Goal: Task Accomplishment & Management: Use online tool/utility

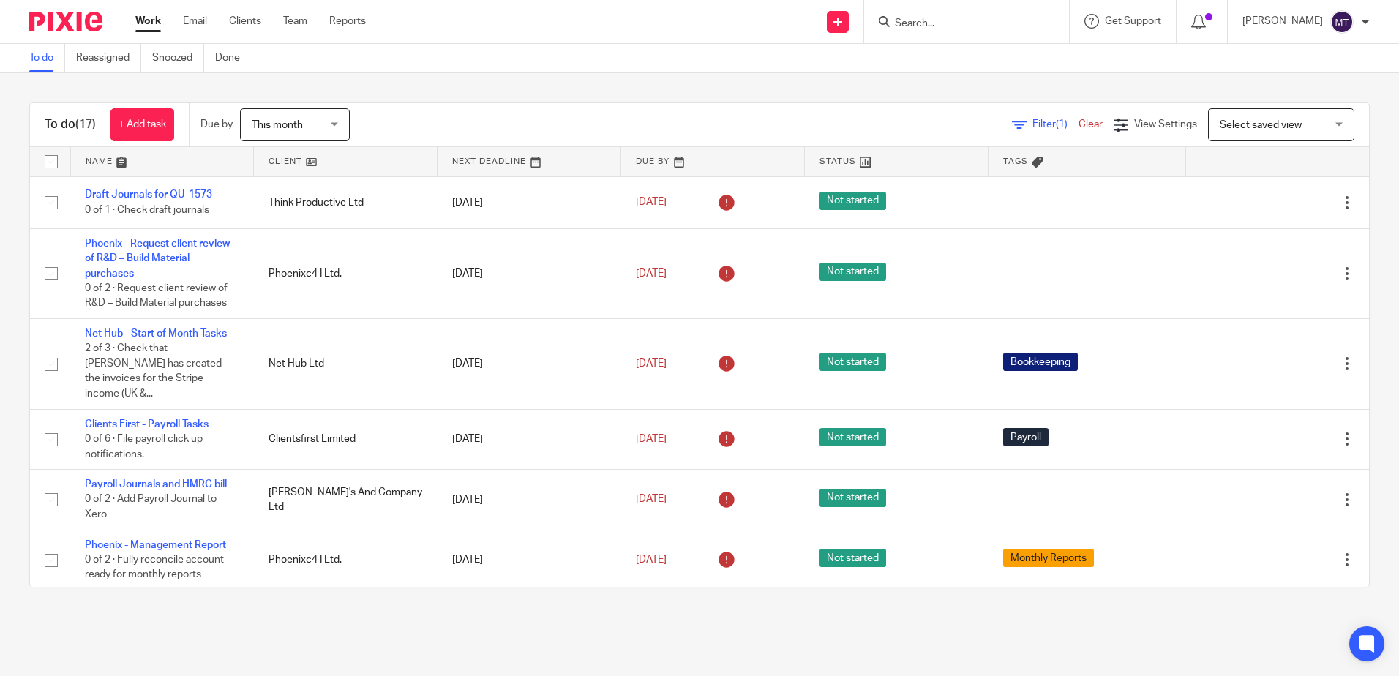
click at [277, 159] on link at bounding box center [345, 161] width 183 height 29
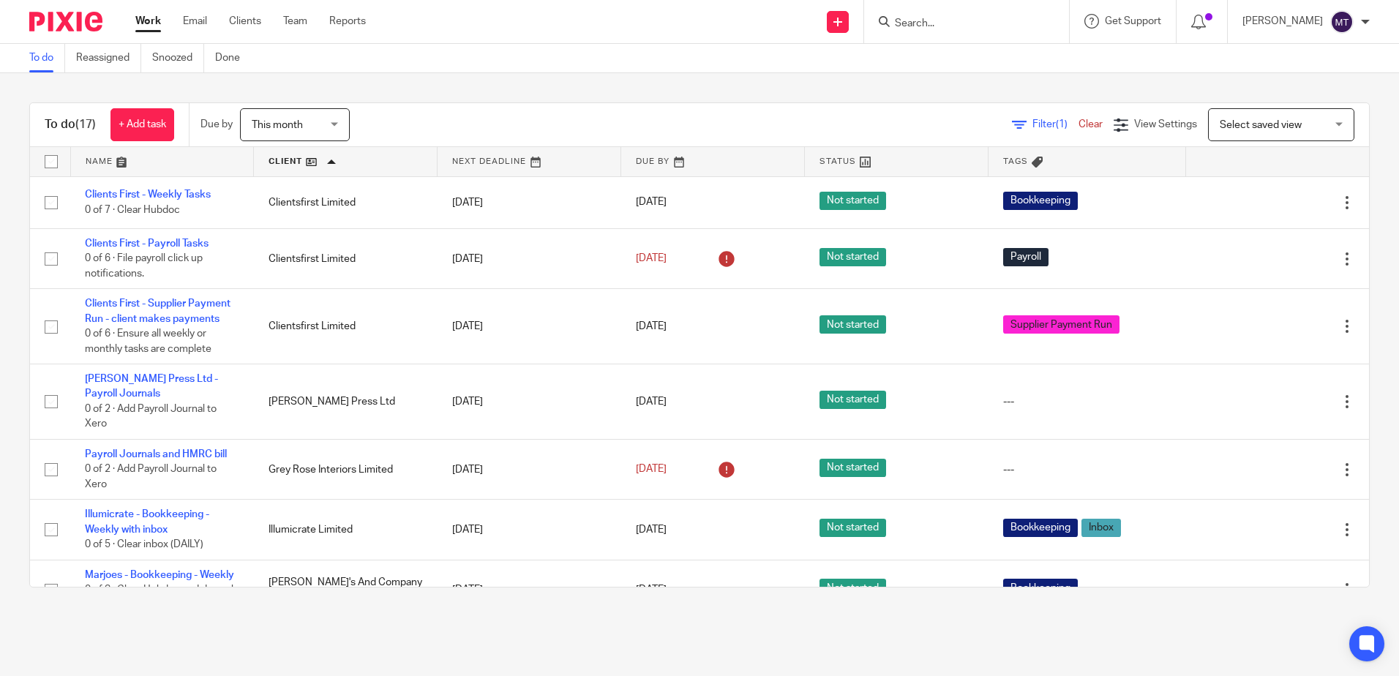
click at [946, 27] on input "Search" at bounding box center [960, 24] width 132 height 13
click at [933, 24] on input "Search" at bounding box center [960, 24] width 132 height 13
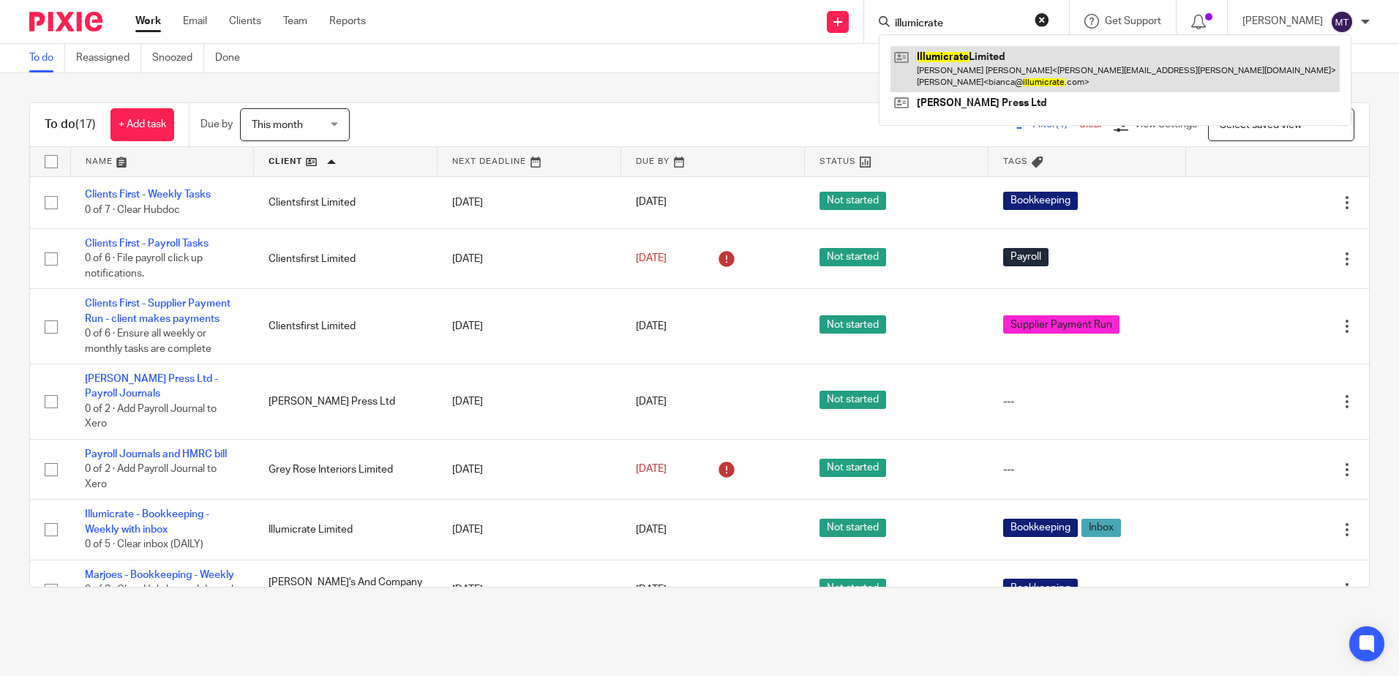
type input "illumicrate"
click at [984, 70] on link at bounding box center [1115, 68] width 449 height 45
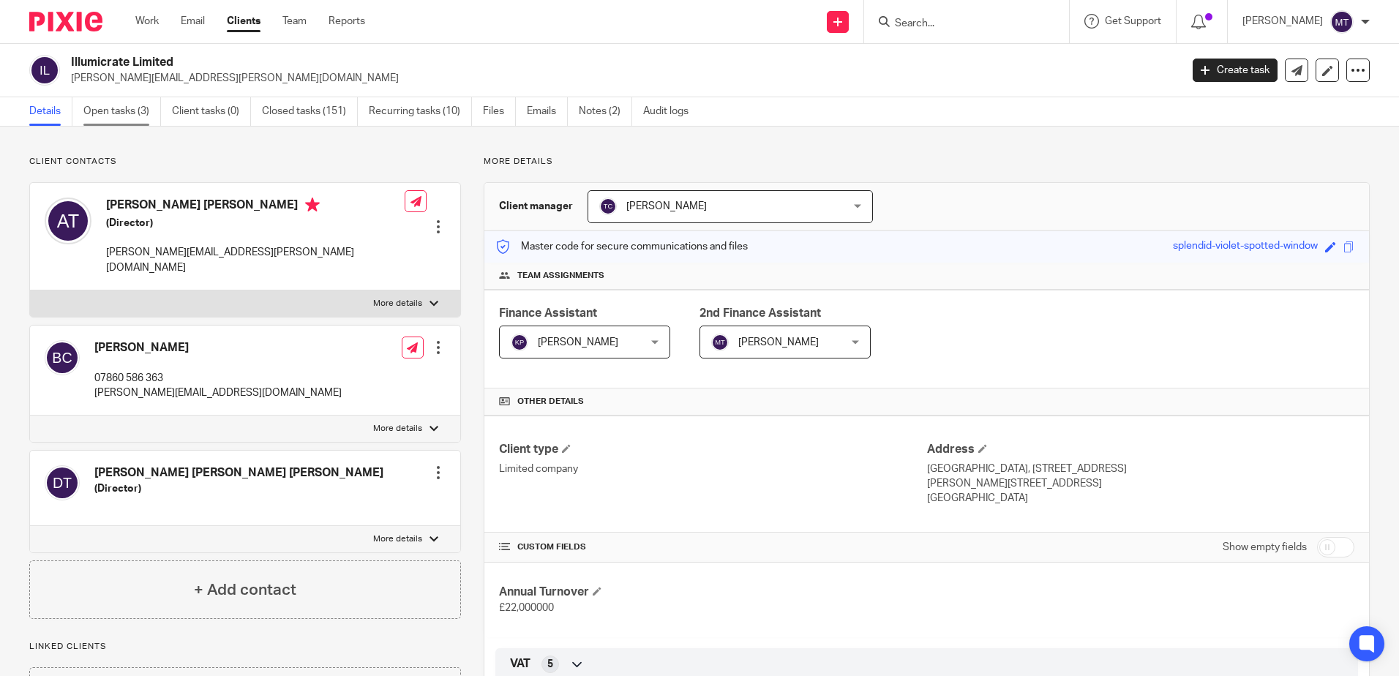
click at [116, 108] on link "Open tasks (3)" at bounding box center [122, 111] width 78 height 29
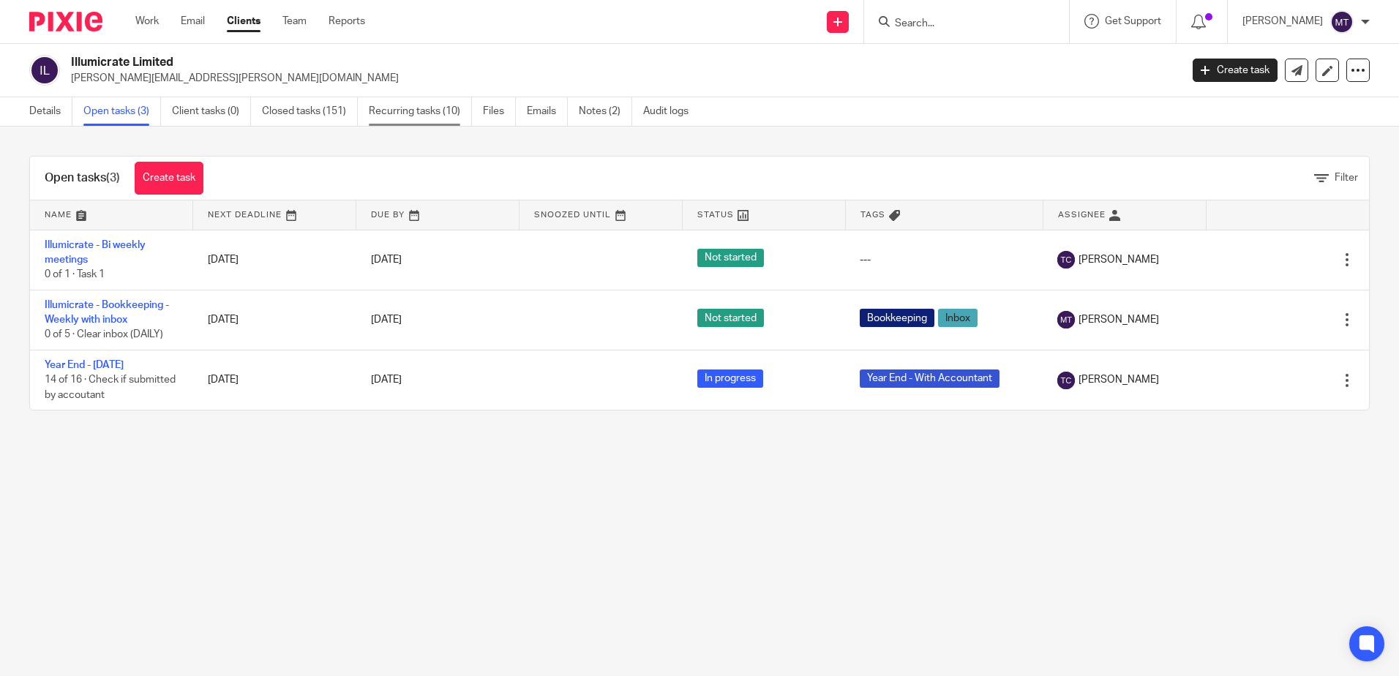
click at [397, 113] on link "Recurring tasks (10)" at bounding box center [420, 111] width 103 height 29
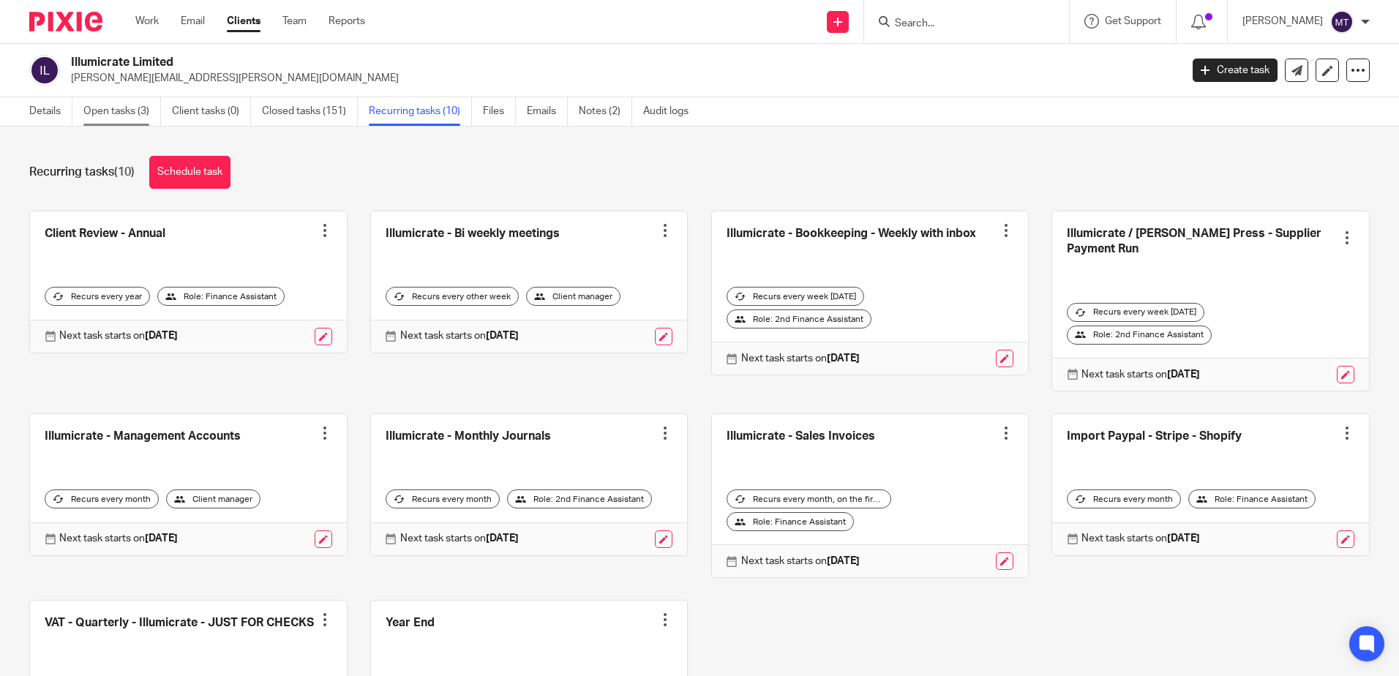
click at [124, 115] on link "Open tasks (3)" at bounding box center [122, 111] width 78 height 29
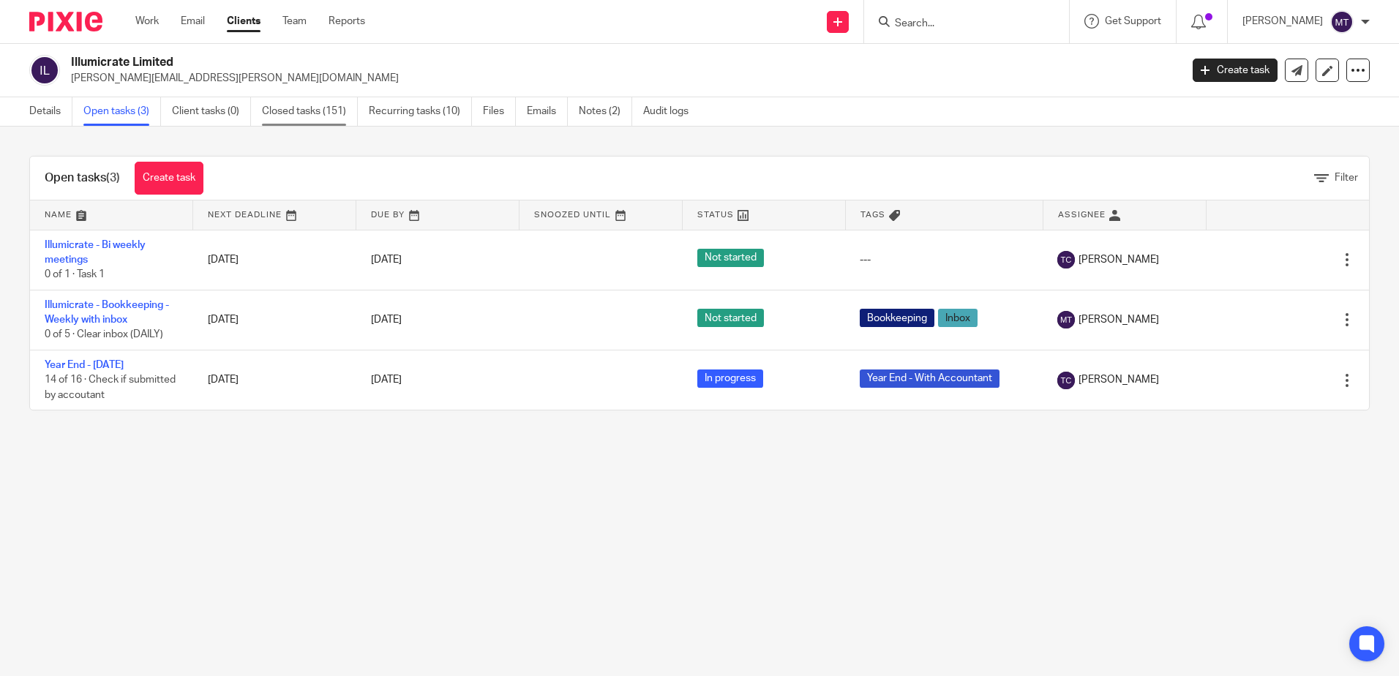
click at [285, 106] on link "Closed tasks (151)" at bounding box center [310, 111] width 96 height 29
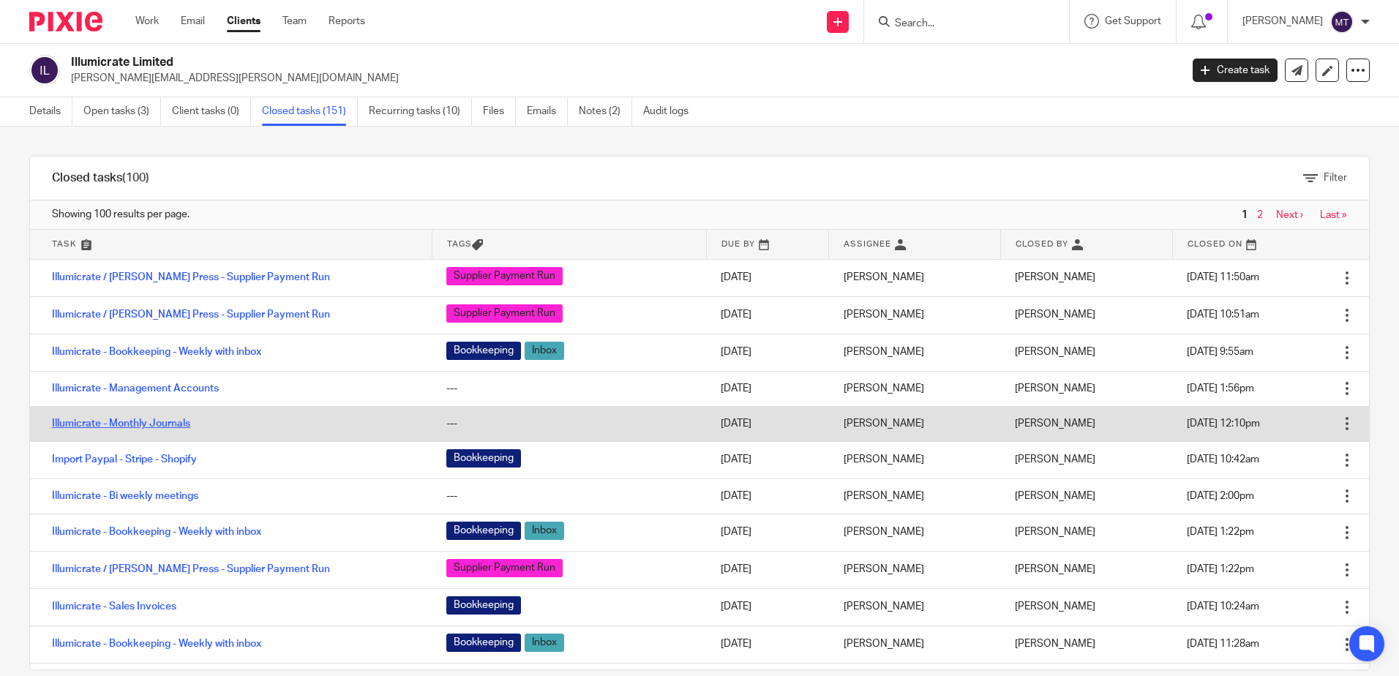
click at [143, 421] on link "Illumicrate - Monthly Journals" at bounding box center [121, 424] width 138 height 10
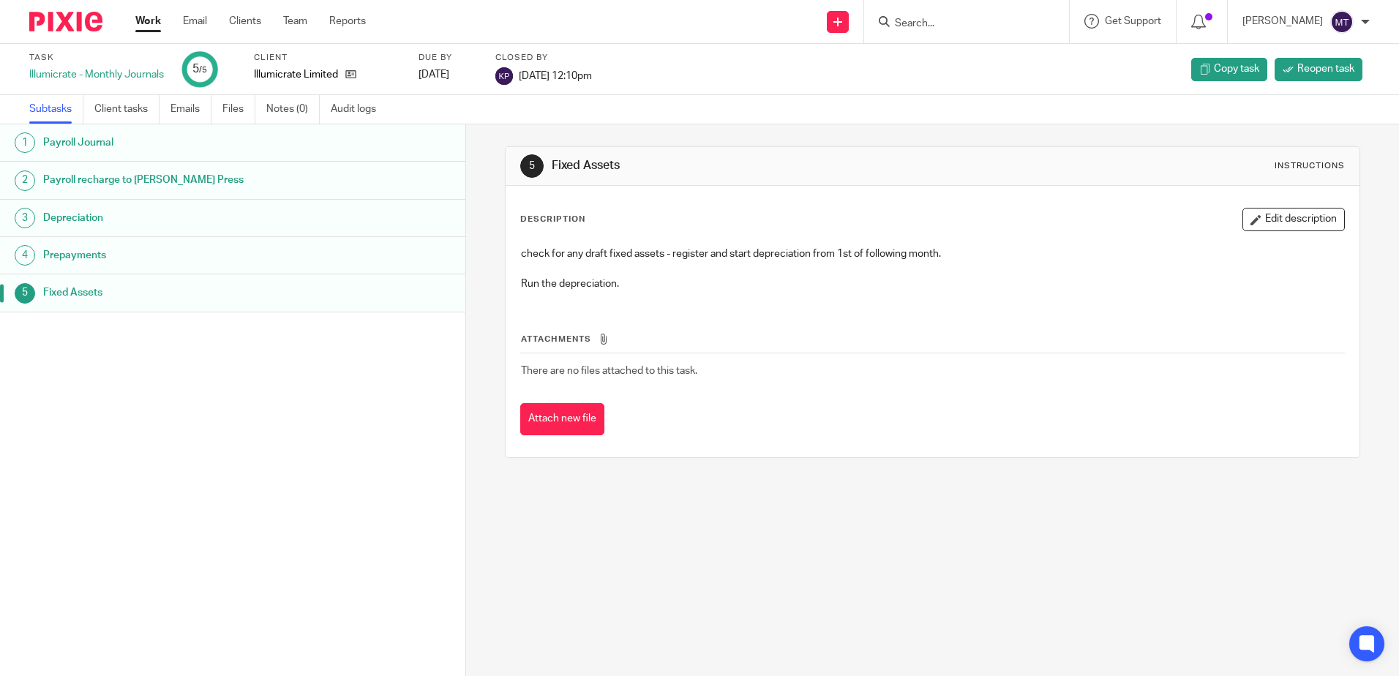
click at [133, 175] on h1 "Payroll recharge to [PERSON_NAME] Press" at bounding box center [179, 180] width 272 height 22
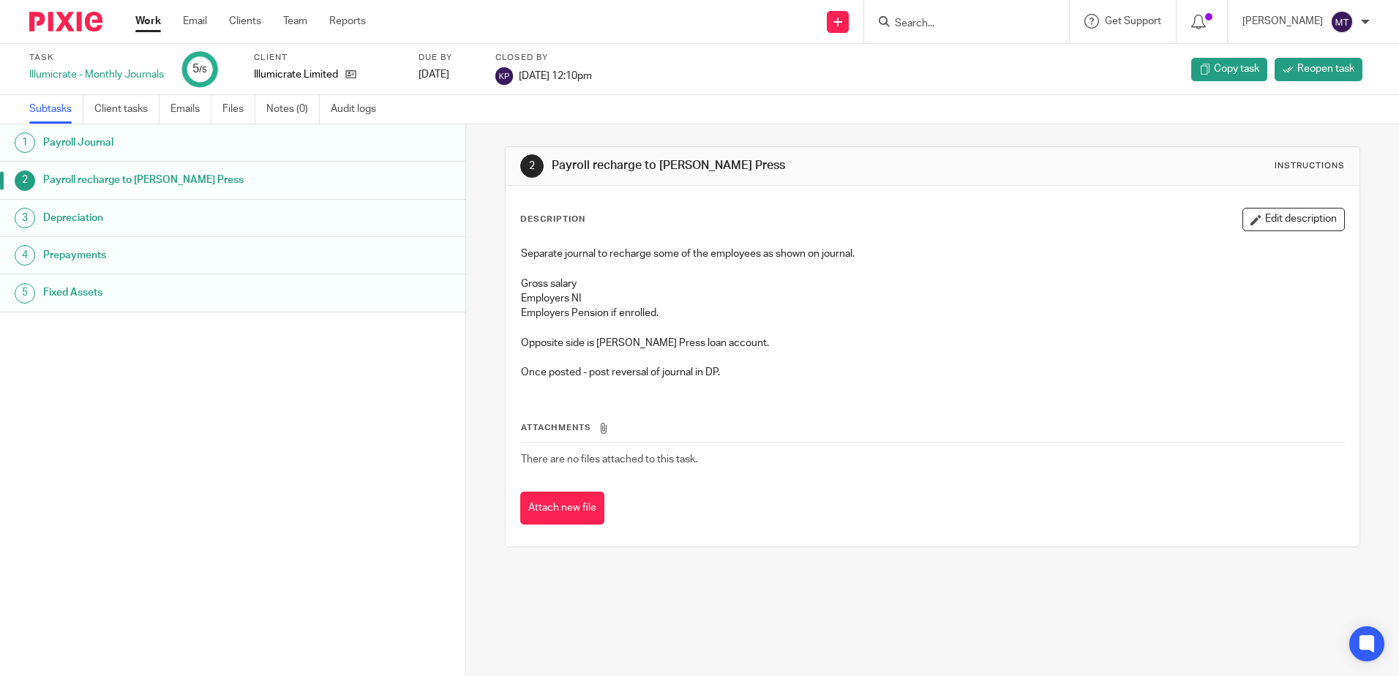
click at [154, 21] on link "Work" at bounding box center [148, 21] width 26 height 15
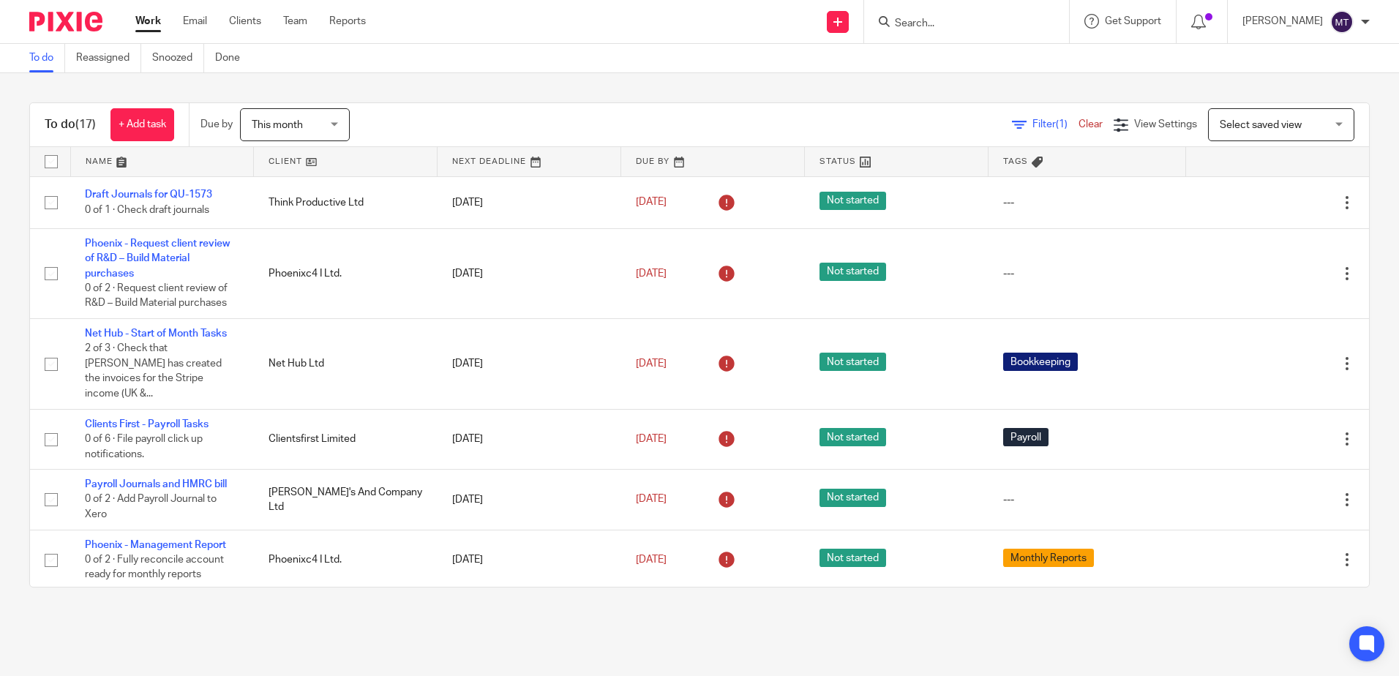
click at [276, 155] on link at bounding box center [345, 161] width 183 height 29
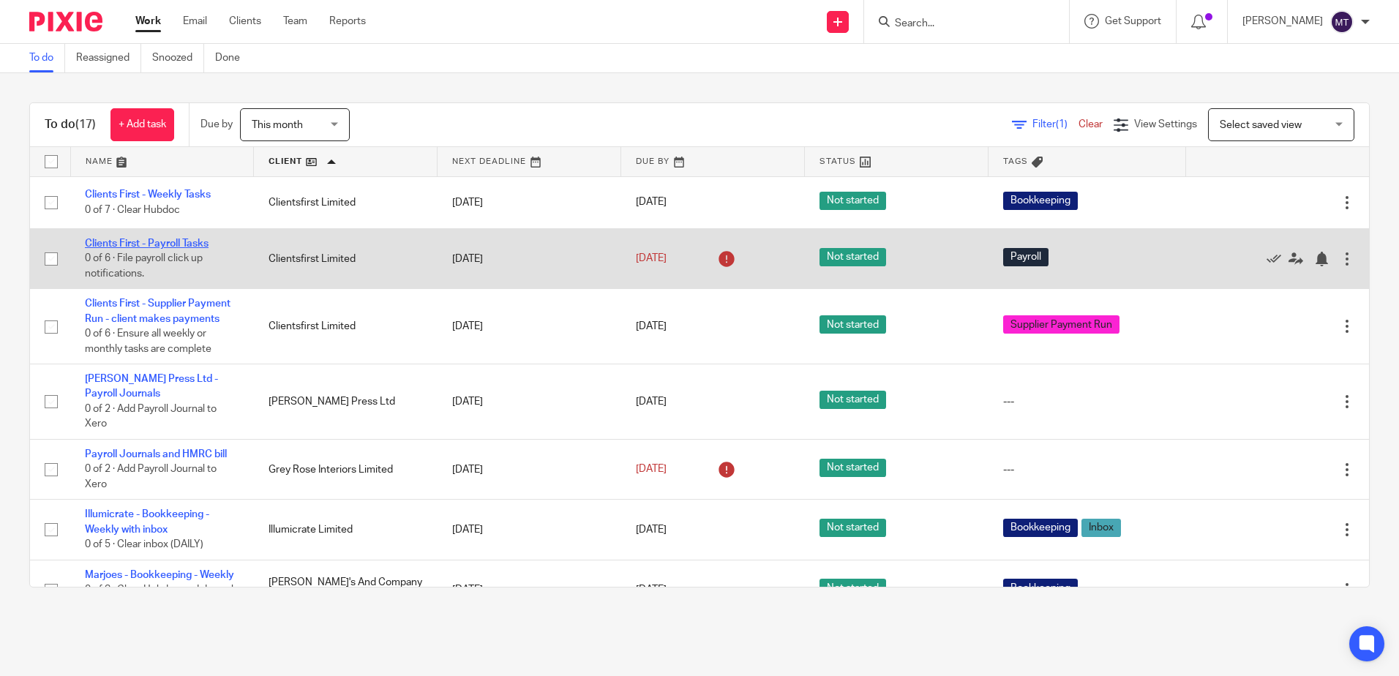
click at [162, 241] on link "Clients First - Payroll Tasks" at bounding box center [147, 244] width 124 height 10
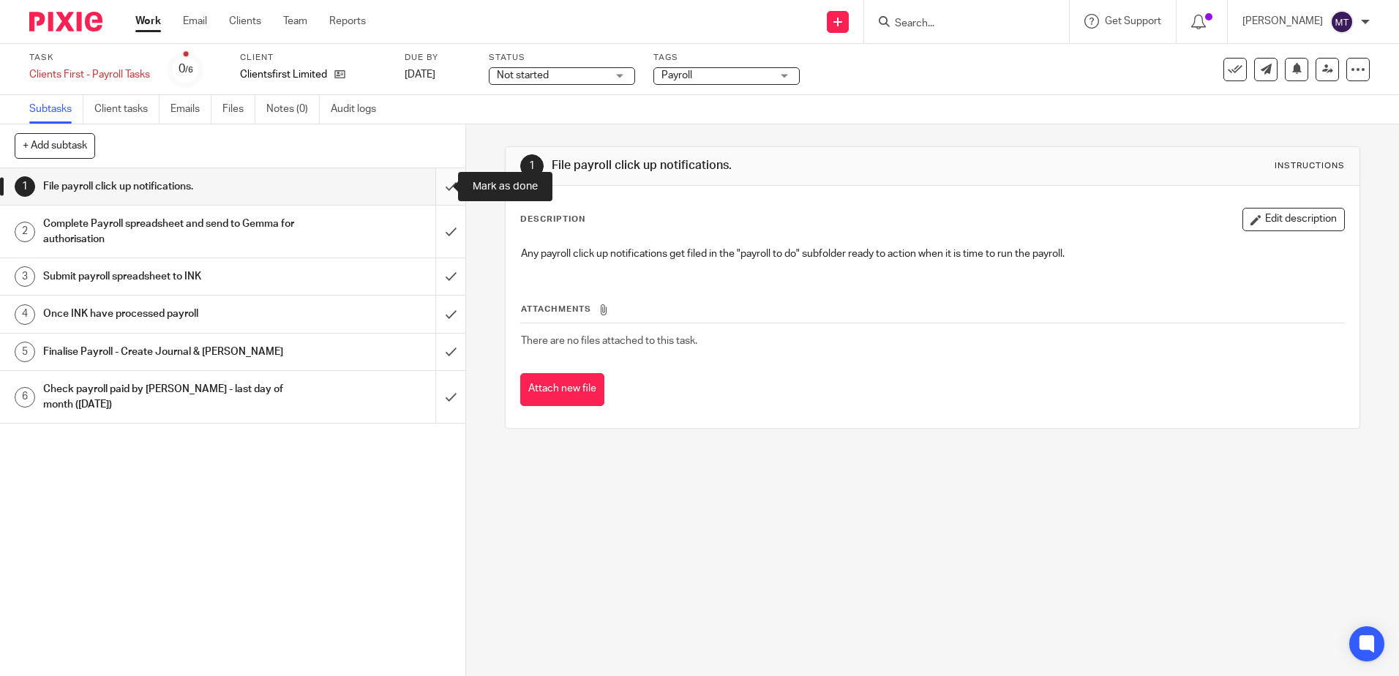
click at [435, 186] on input "submit" at bounding box center [232, 186] width 465 height 37
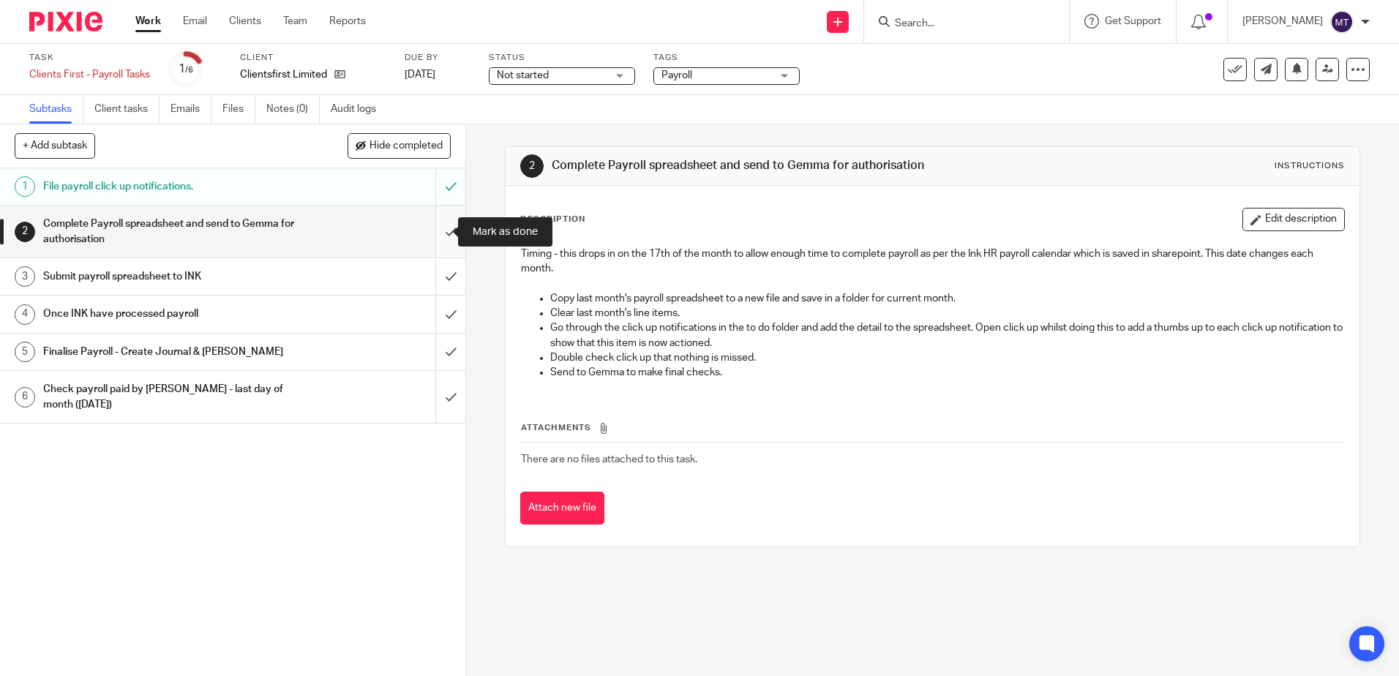
click at [435, 232] on input "submit" at bounding box center [232, 232] width 465 height 52
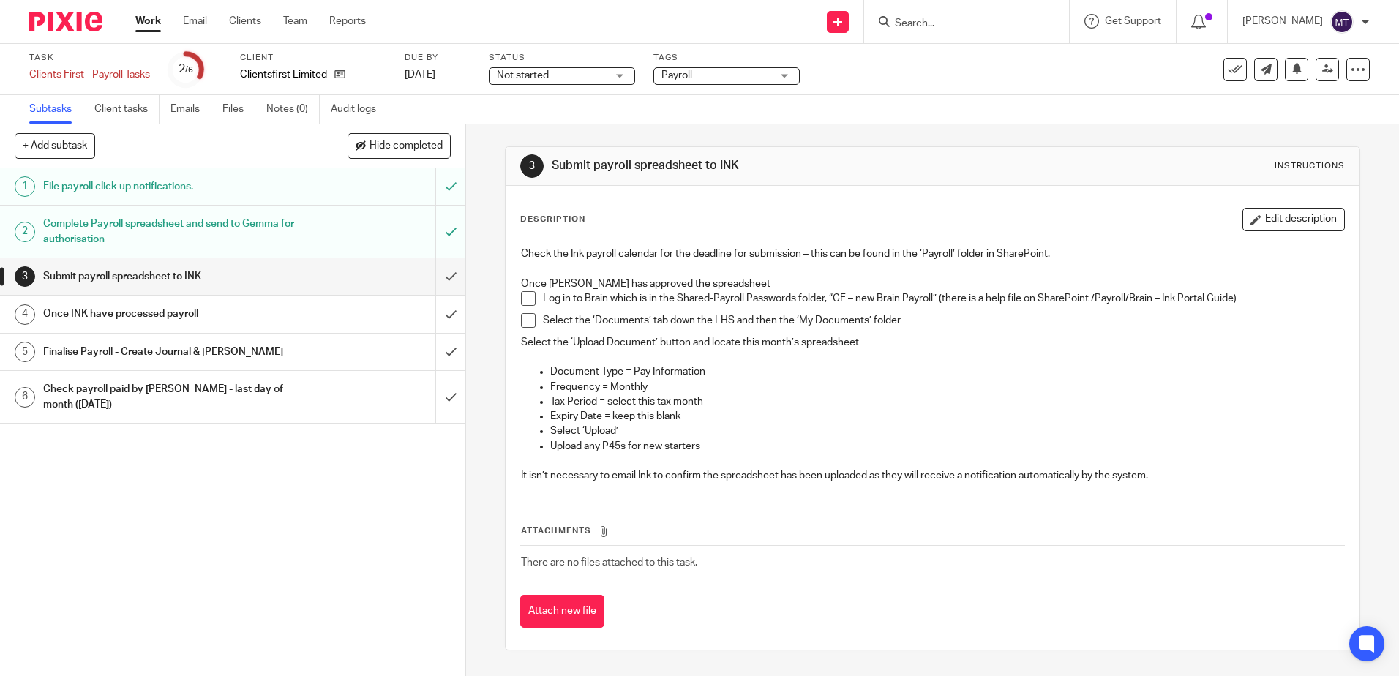
click at [525, 296] on span at bounding box center [528, 298] width 15 height 15
click at [438, 275] on input "submit" at bounding box center [232, 276] width 465 height 37
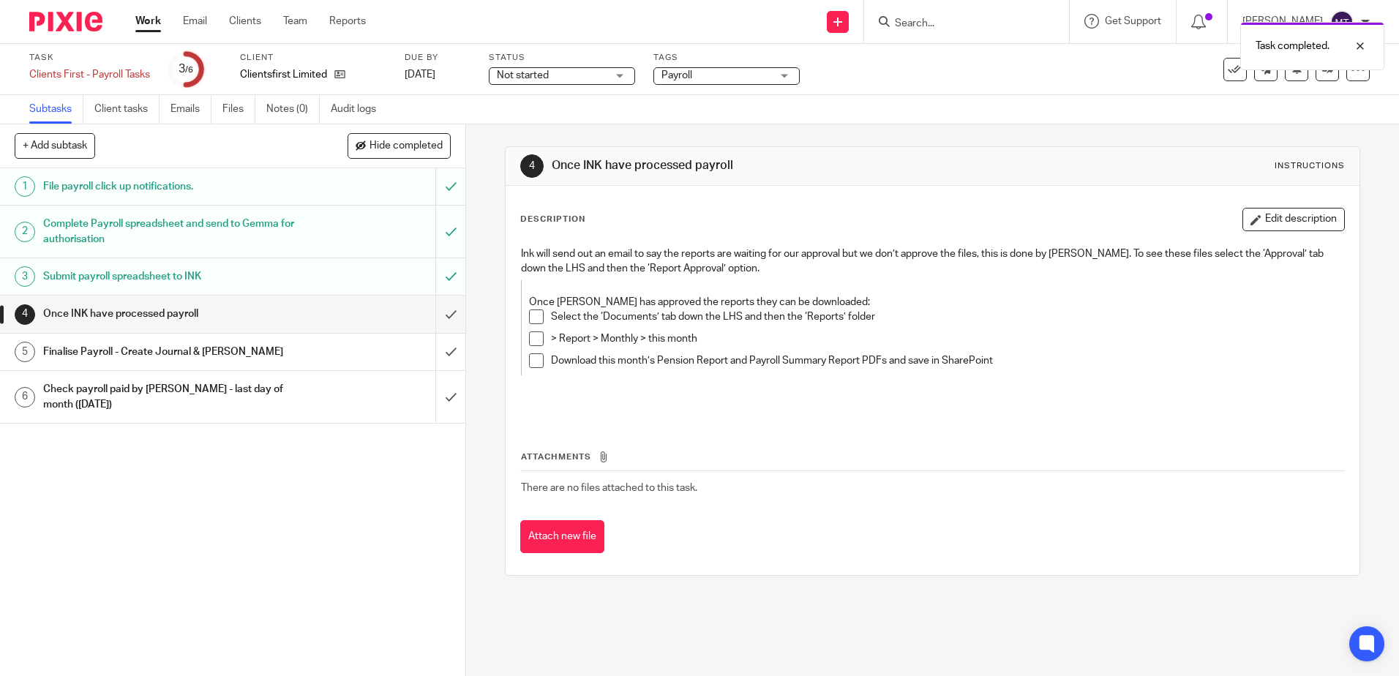
click at [143, 19] on link "Work" at bounding box center [148, 21] width 26 height 15
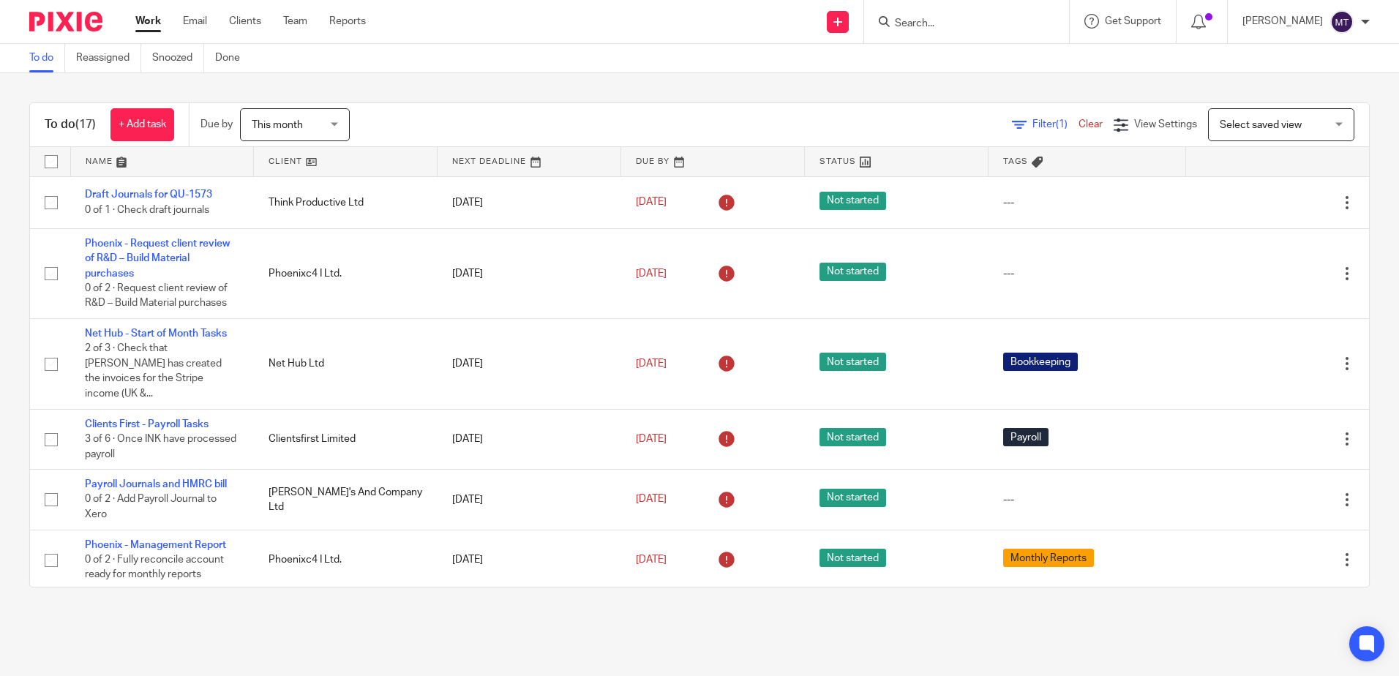
click at [282, 157] on link at bounding box center [345, 161] width 183 height 29
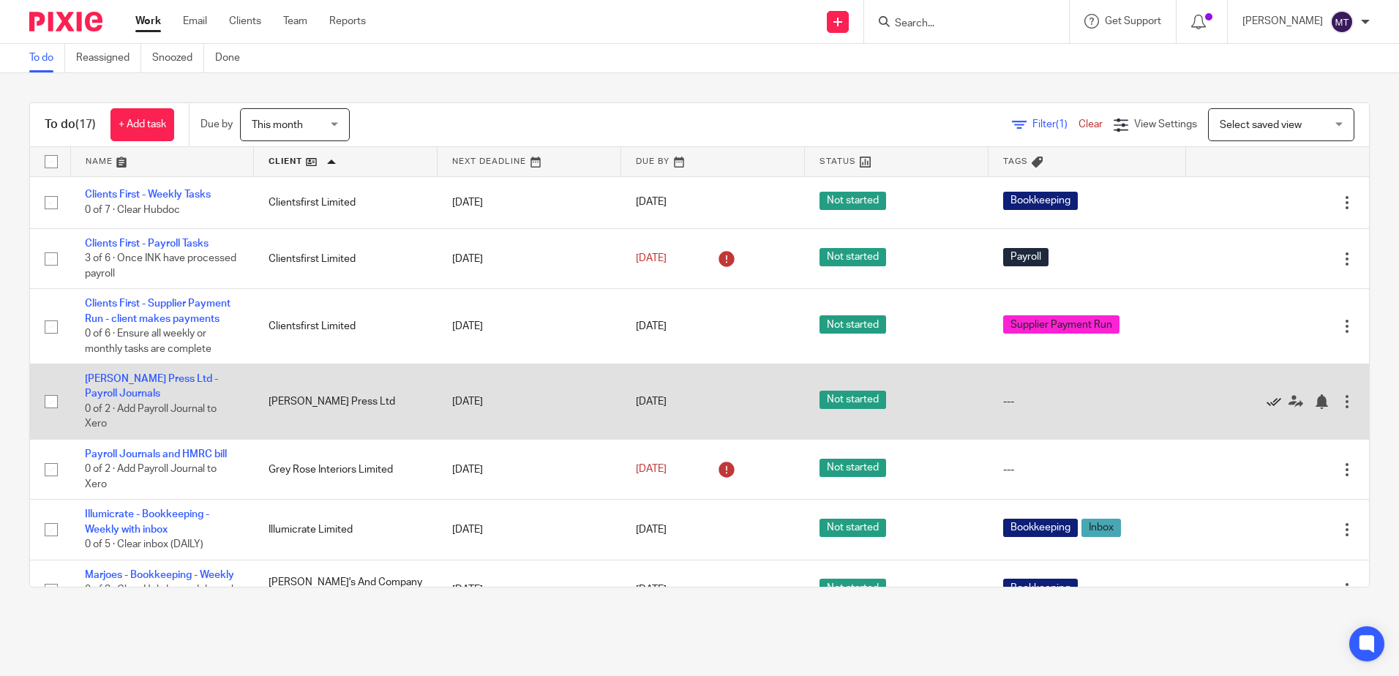
click at [1267, 401] on icon at bounding box center [1274, 401] width 15 height 15
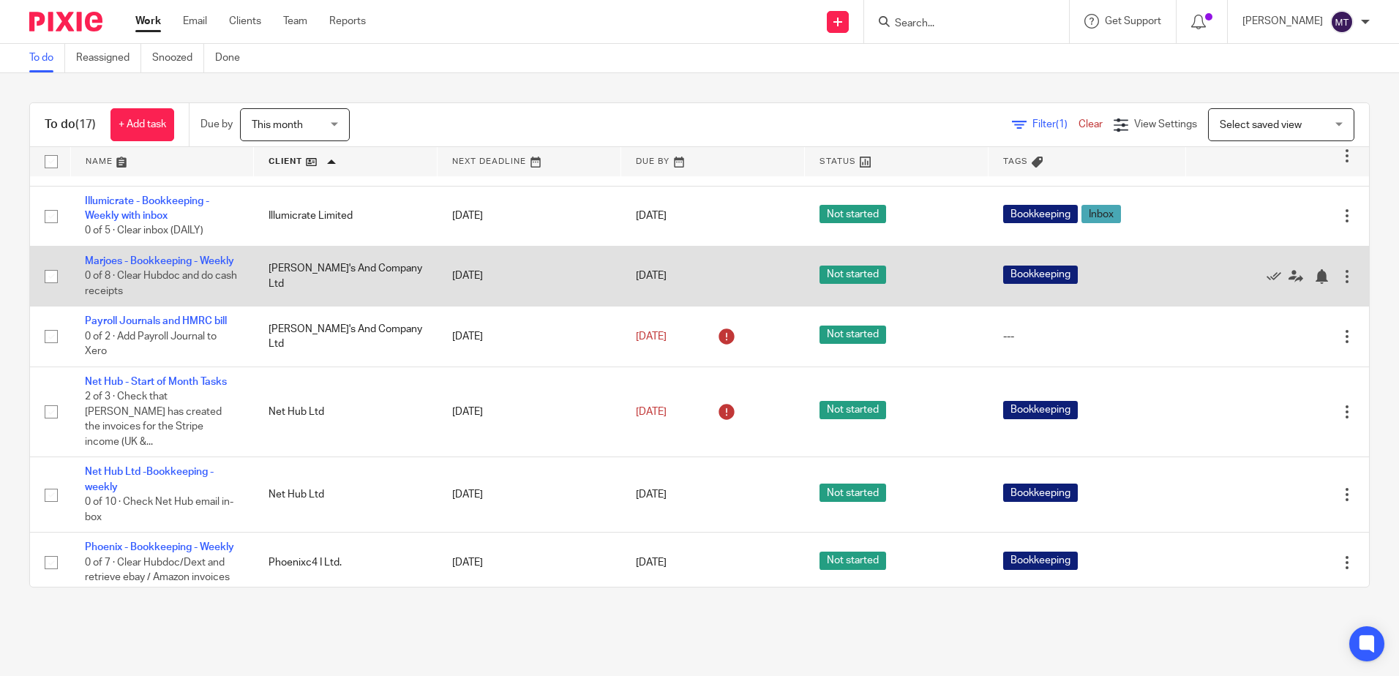
scroll to position [220, 0]
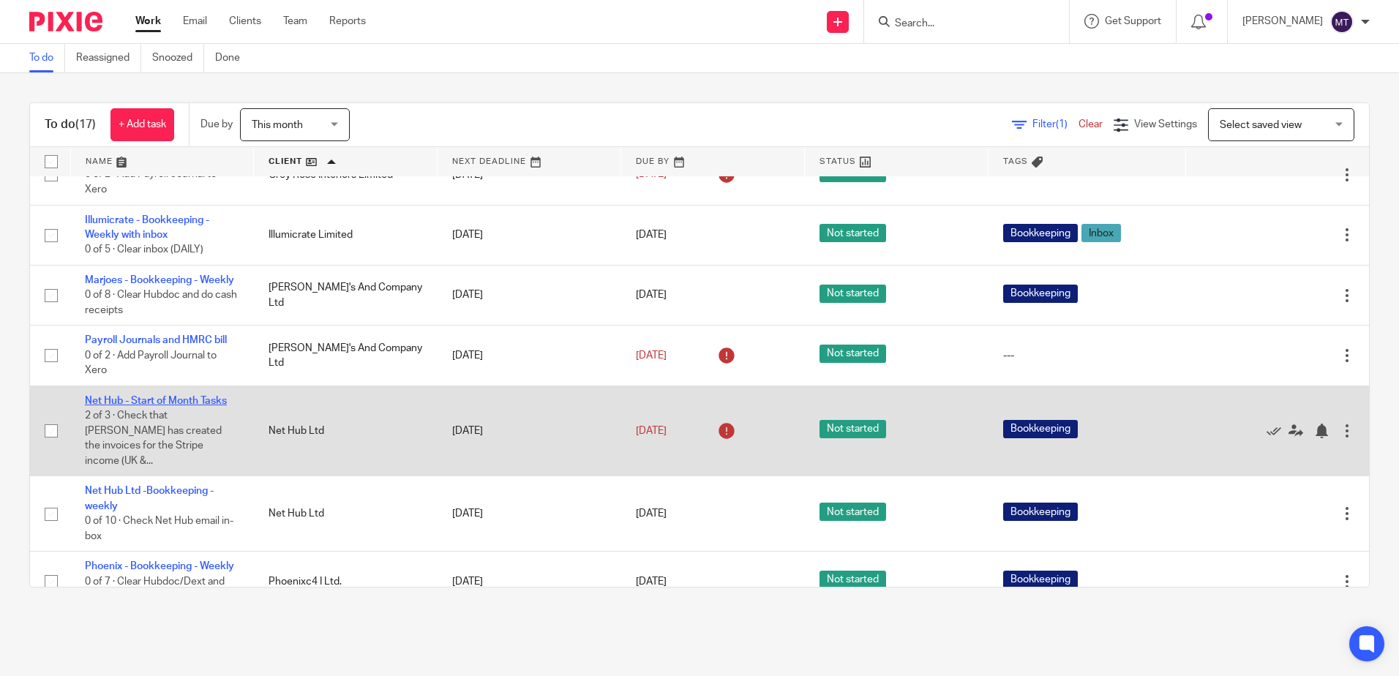
click at [166, 406] on link "Net Hub - Start of Month Tasks" at bounding box center [156, 401] width 142 height 10
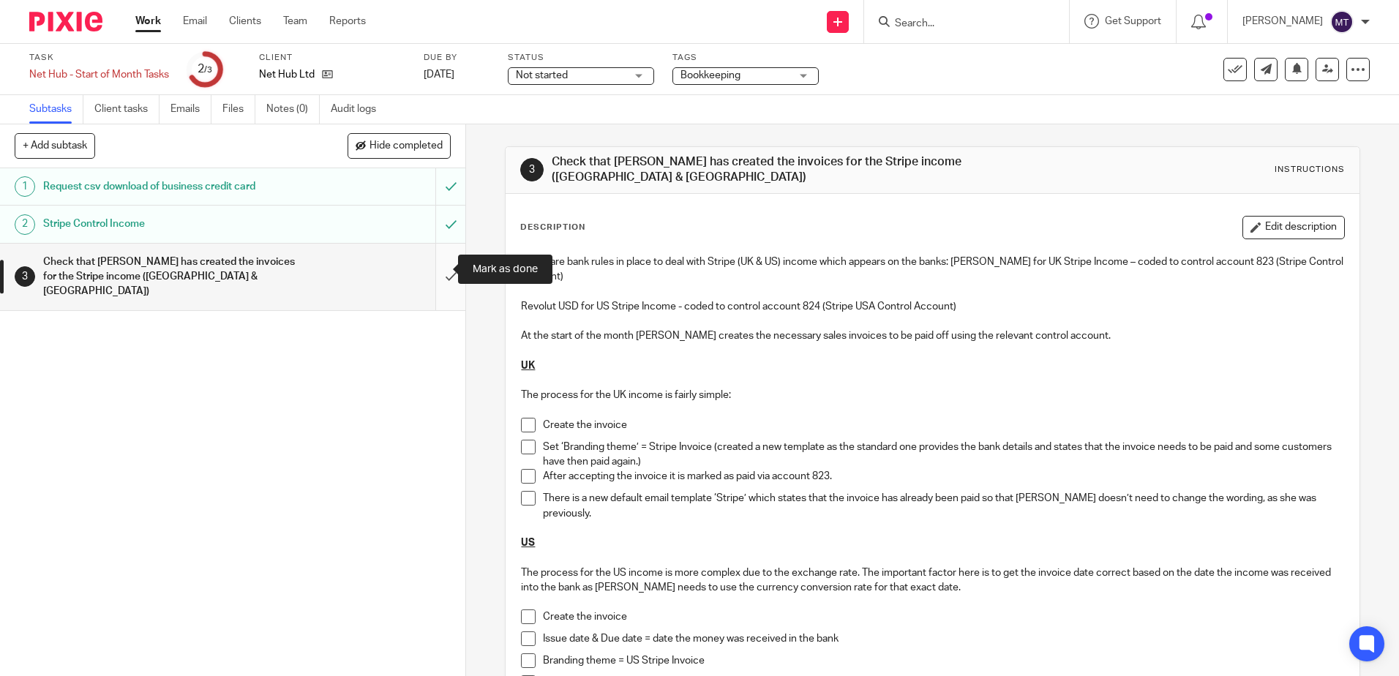
click at [433, 269] on input "submit" at bounding box center [232, 277] width 465 height 67
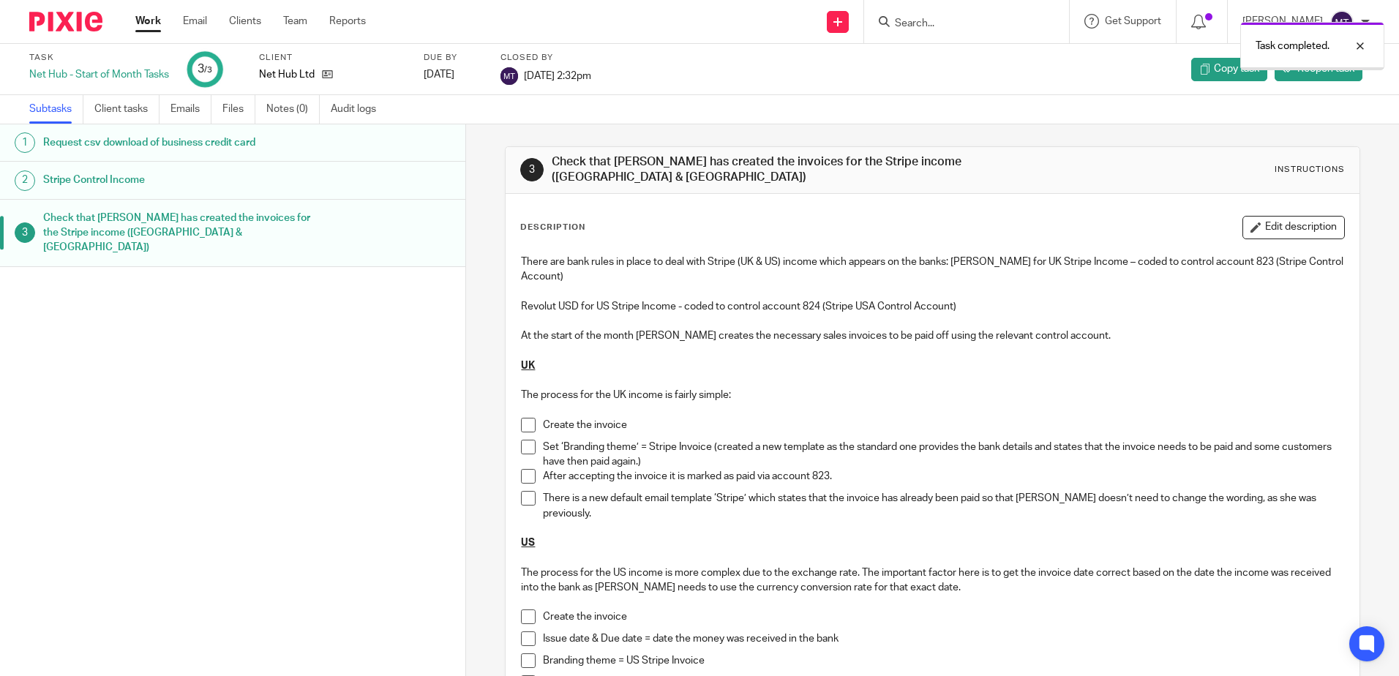
click at [144, 15] on link "Work" at bounding box center [148, 21] width 26 height 15
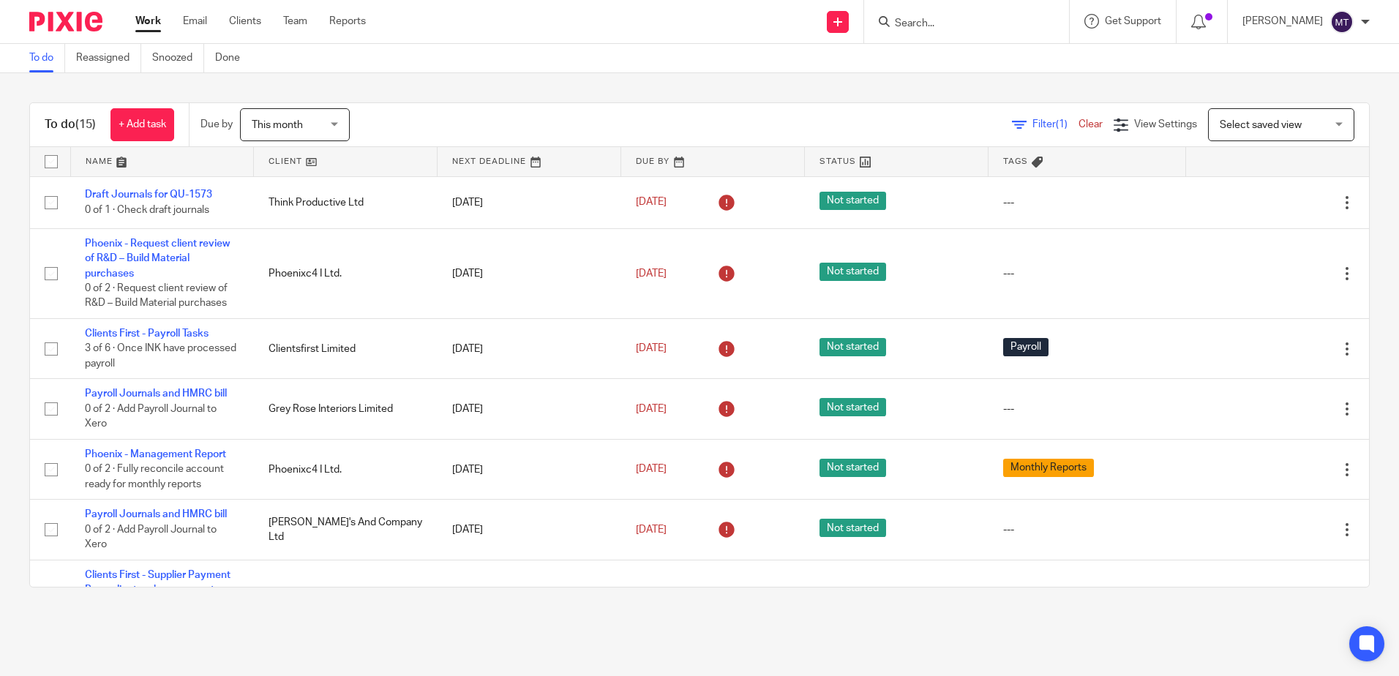
click at [277, 158] on link at bounding box center [345, 161] width 183 height 29
